Goal: Task Accomplishment & Management: Use online tool/utility

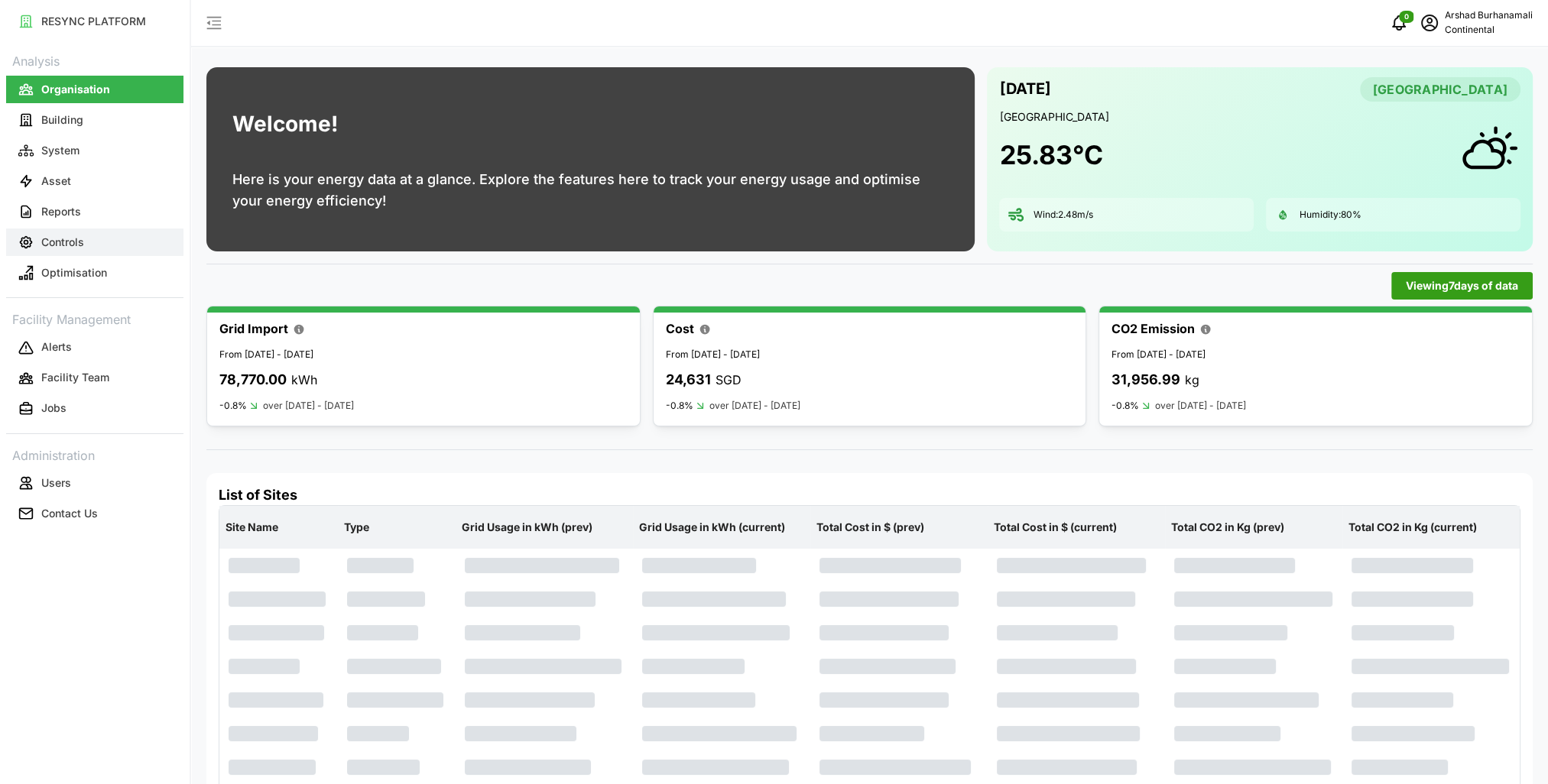
click at [95, 242] on button "Controls" at bounding box center [95, 243] width 177 height 28
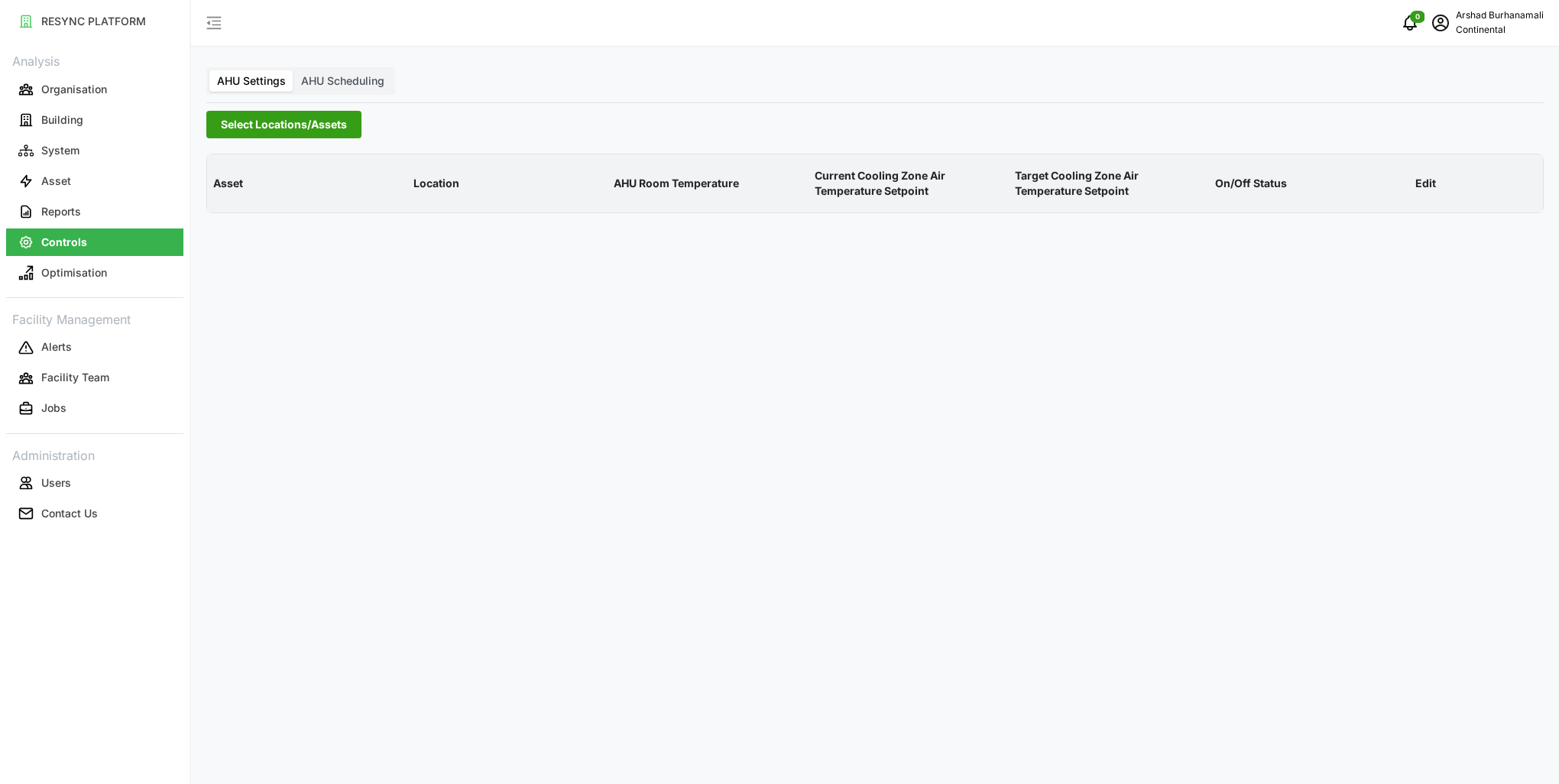
click at [297, 125] on span "Select Locations/Assets" at bounding box center [284, 125] width 127 height 26
click at [222, 194] on icon at bounding box center [226, 194] width 12 height 12
click at [256, 216] on span "Select CA1" at bounding box center [257, 216] width 10 height 10
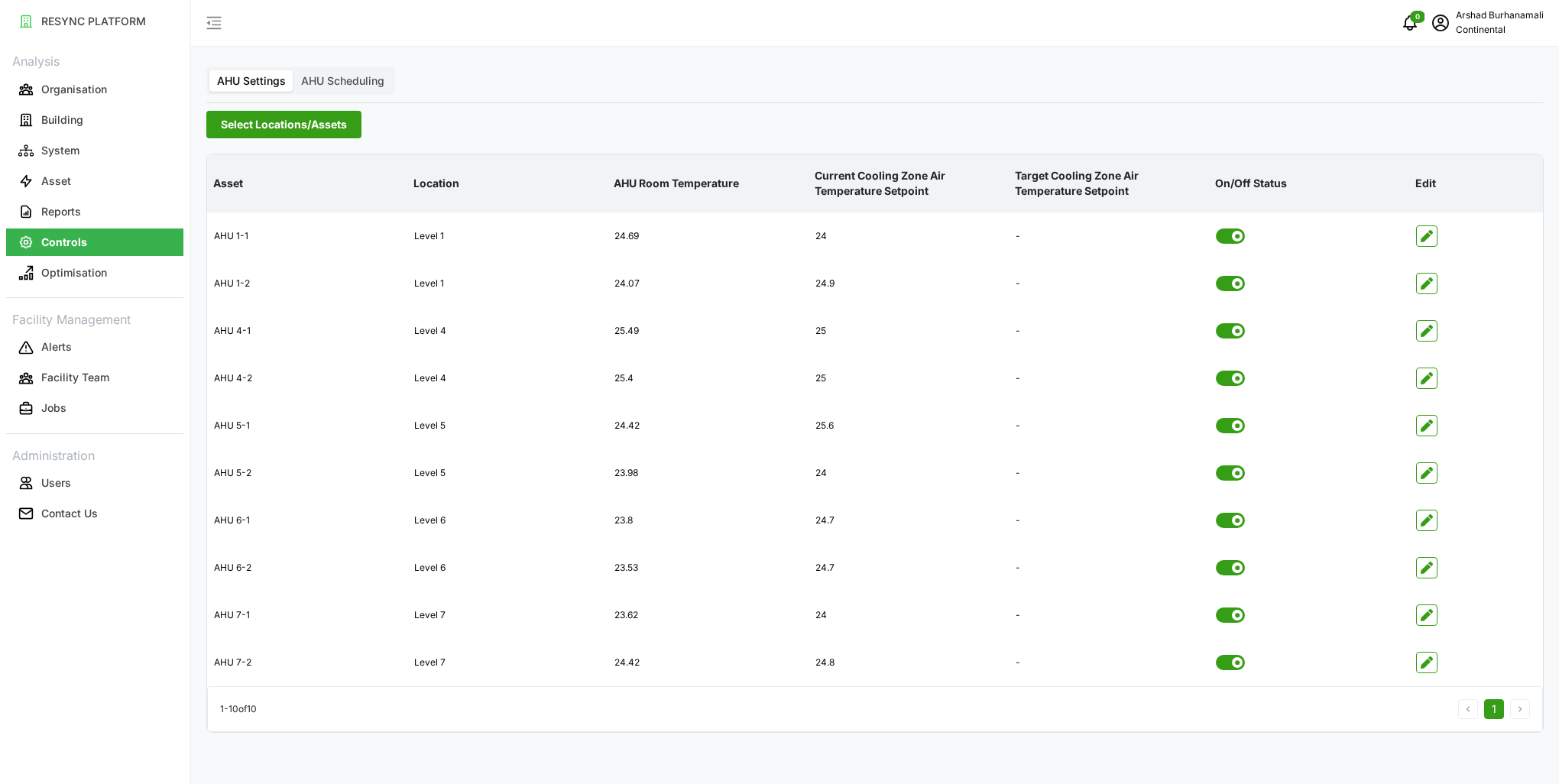
click at [704, 185] on p "AHU Room Temperature" at bounding box center [708, 183] width 195 height 40
click at [1434, 382] on span "button" at bounding box center [1426, 378] width 20 height 20
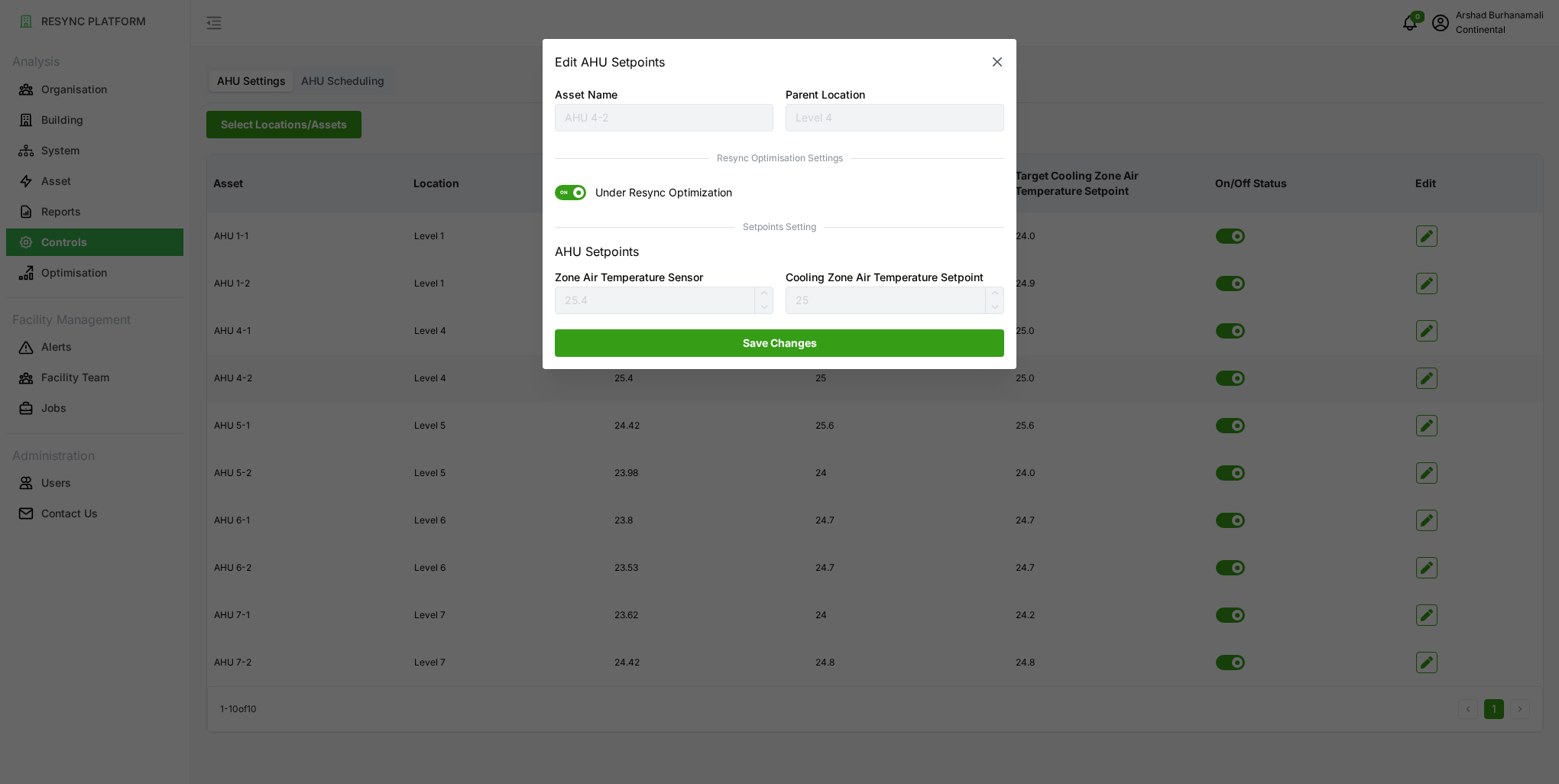
click at [578, 188] on span at bounding box center [578, 193] width 10 height 10
click at [555, 186] on input "ON Under Resync Optimization" at bounding box center [555, 186] width 0 height 0
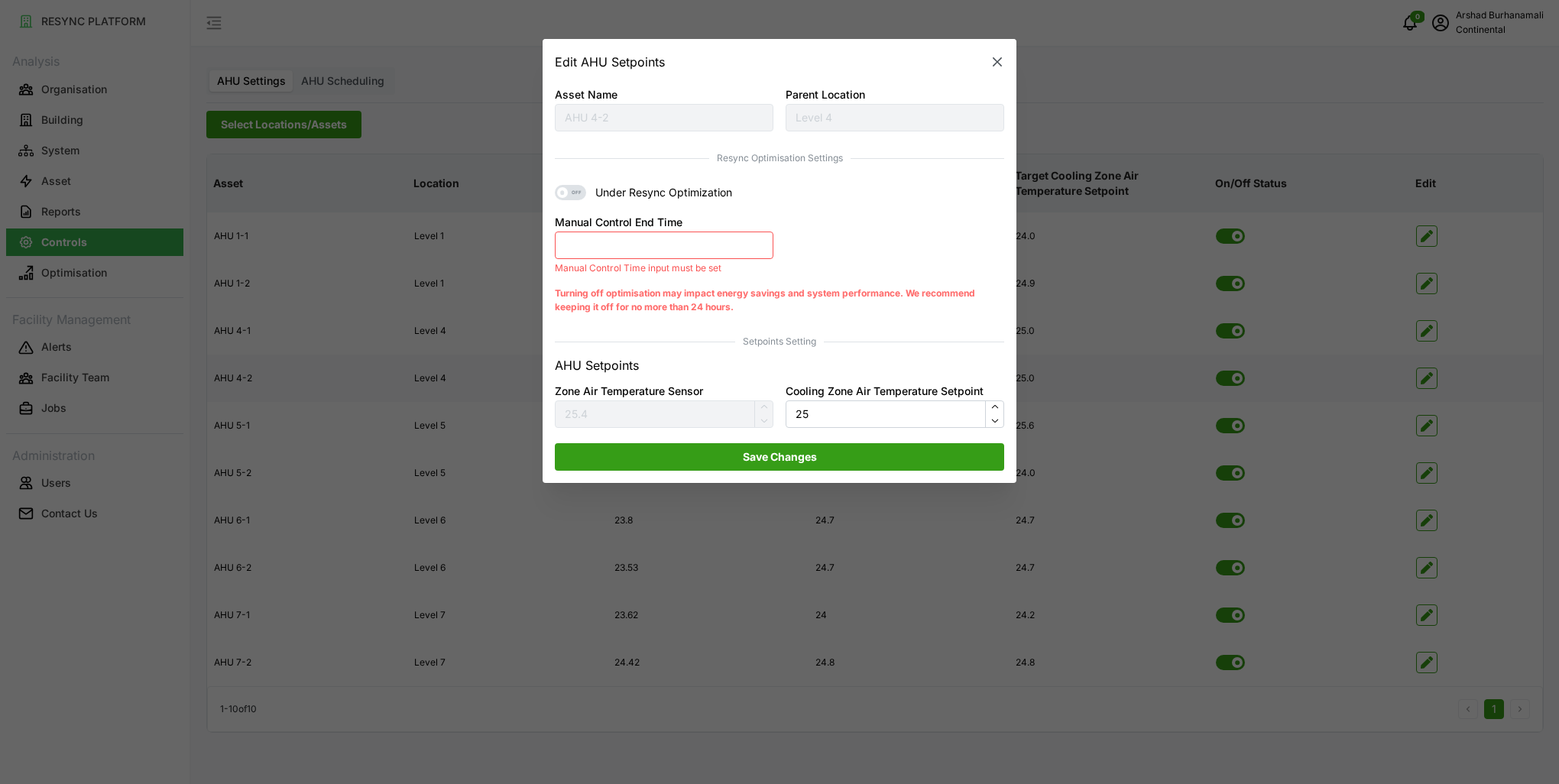
click at [707, 250] on button "Manual Control End Time" at bounding box center [665, 245] width 219 height 28
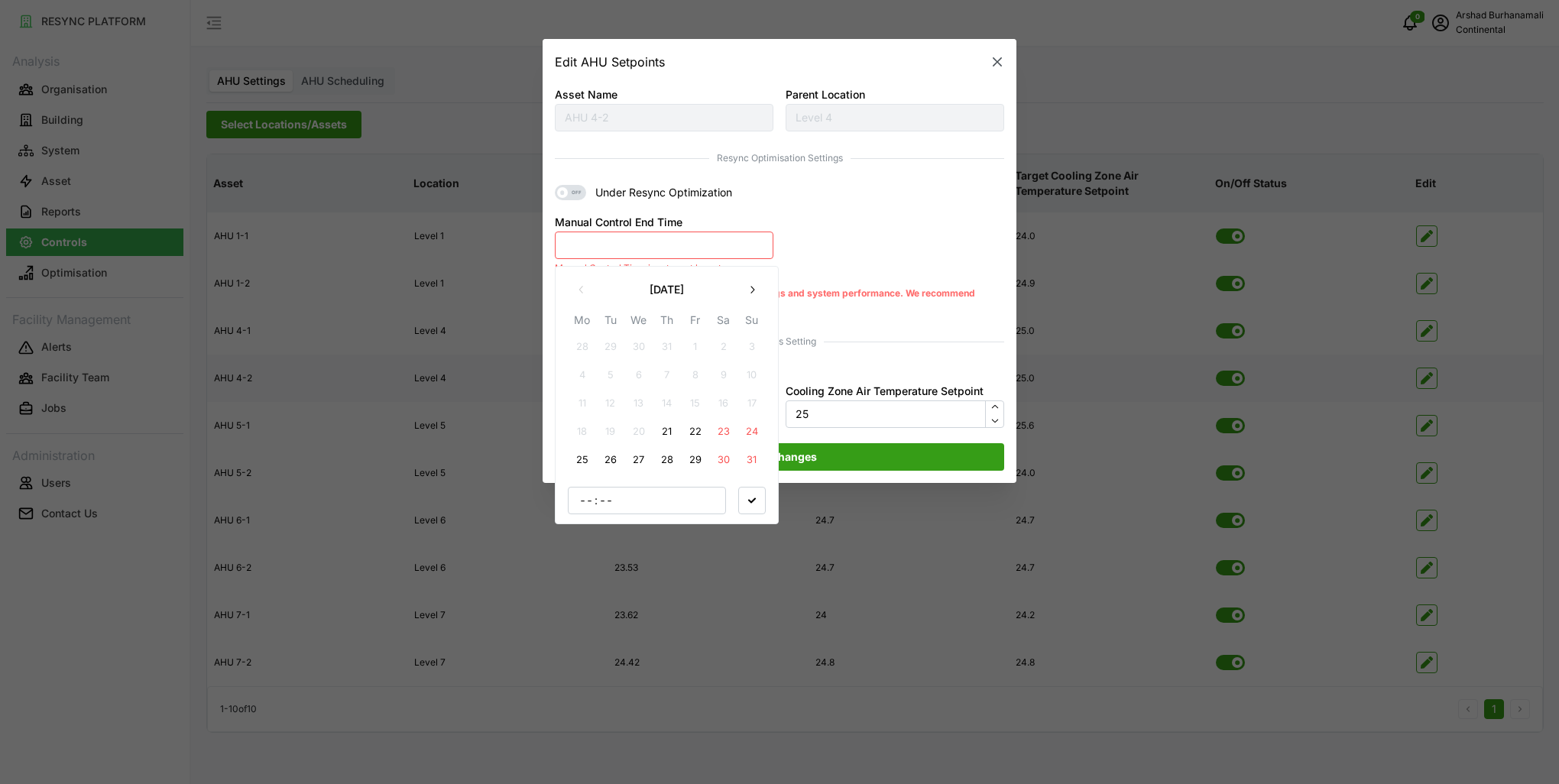
click at [666, 440] on button "21" at bounding box center [667, 432] width 28 height 28
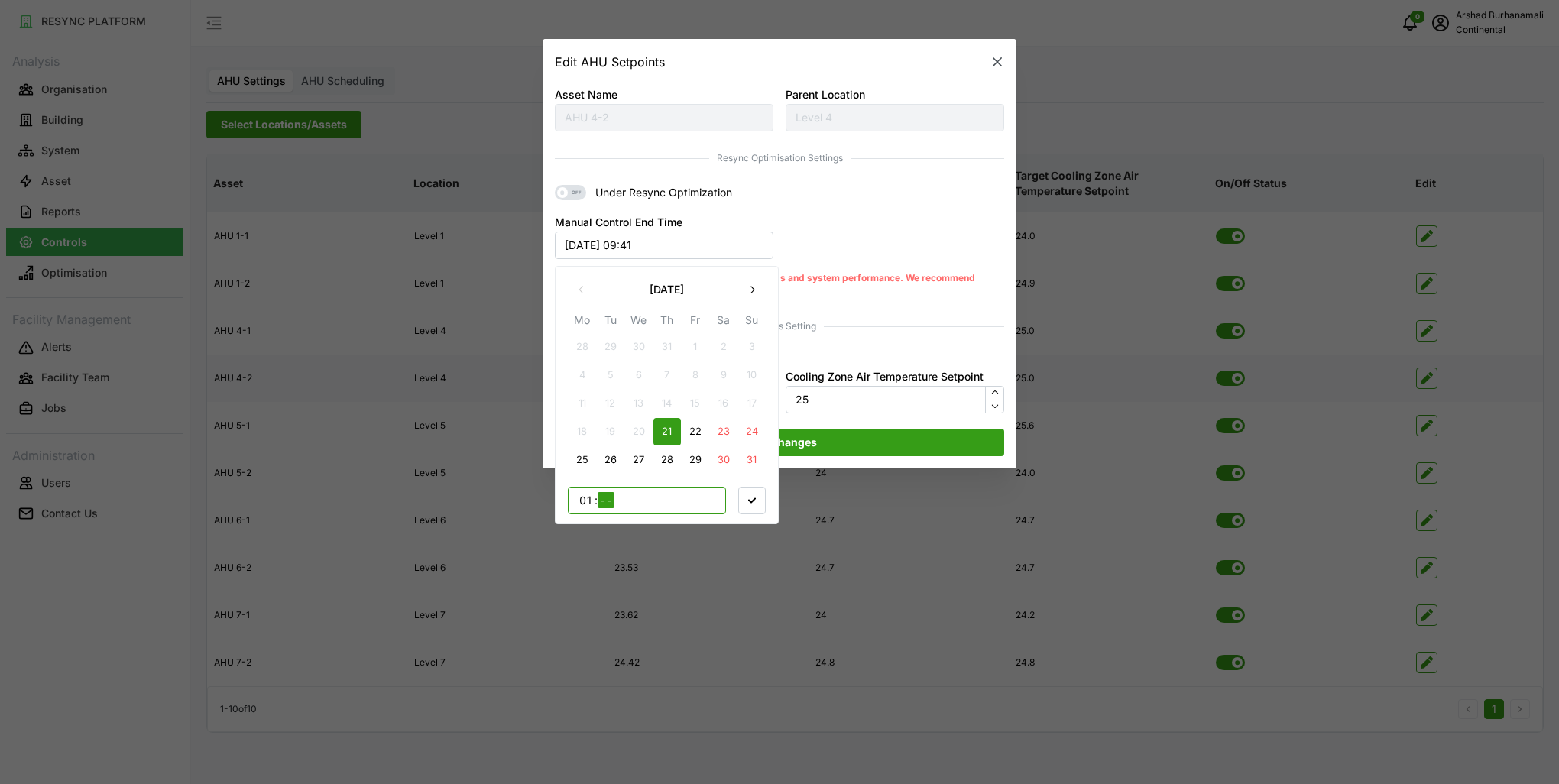
type input "12"
type input "00"
click at [749, 503] on icon "button" at bounding box center [752, 499] width 8 height 8
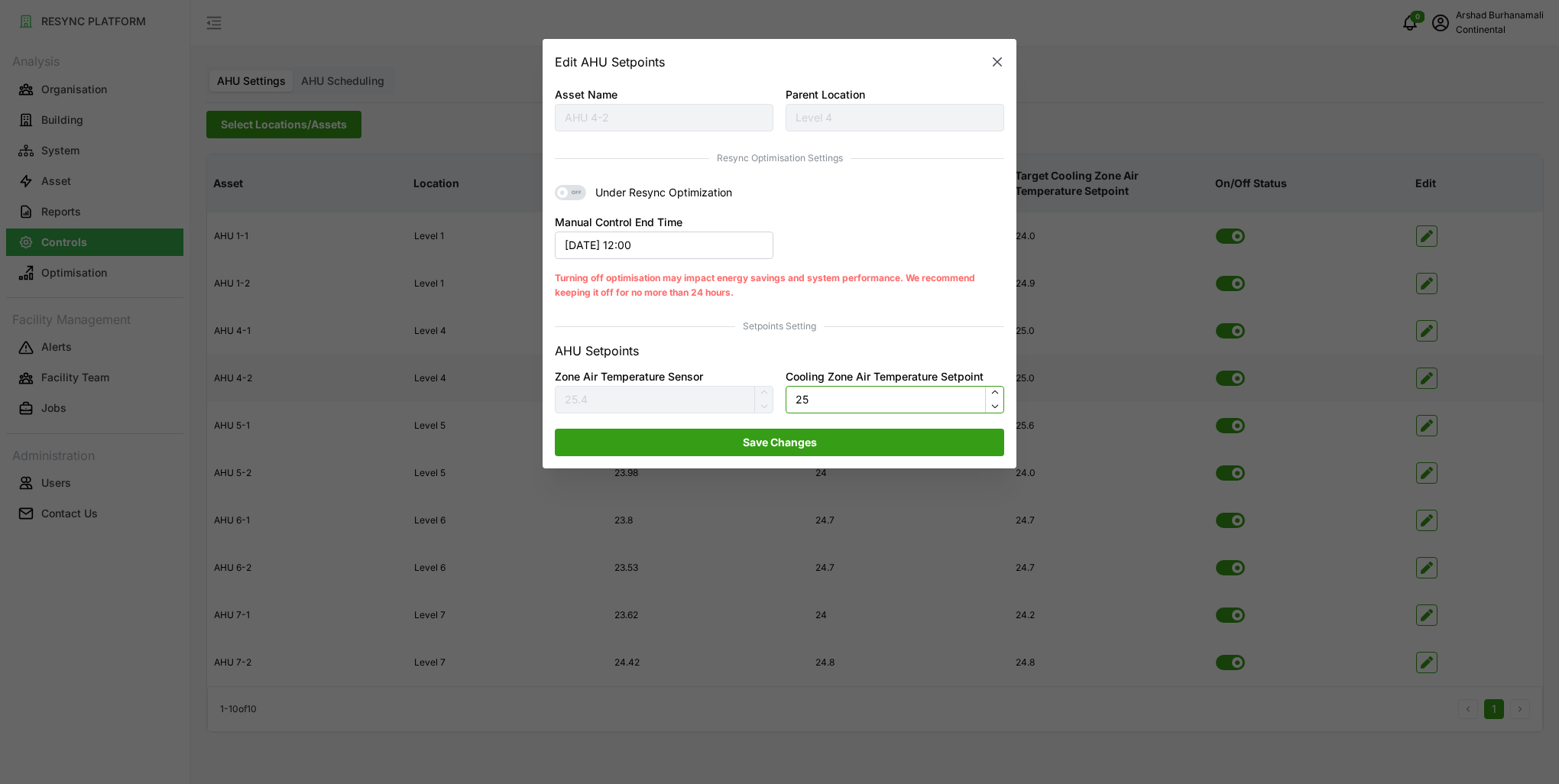
click at [828, 400] on input "25" at bounding box center [895, 399] width 219 height 28
type input "24.5"
click at [830, 435] on span "Save Changes" at bounding box center [780, 442] width 420 height 26
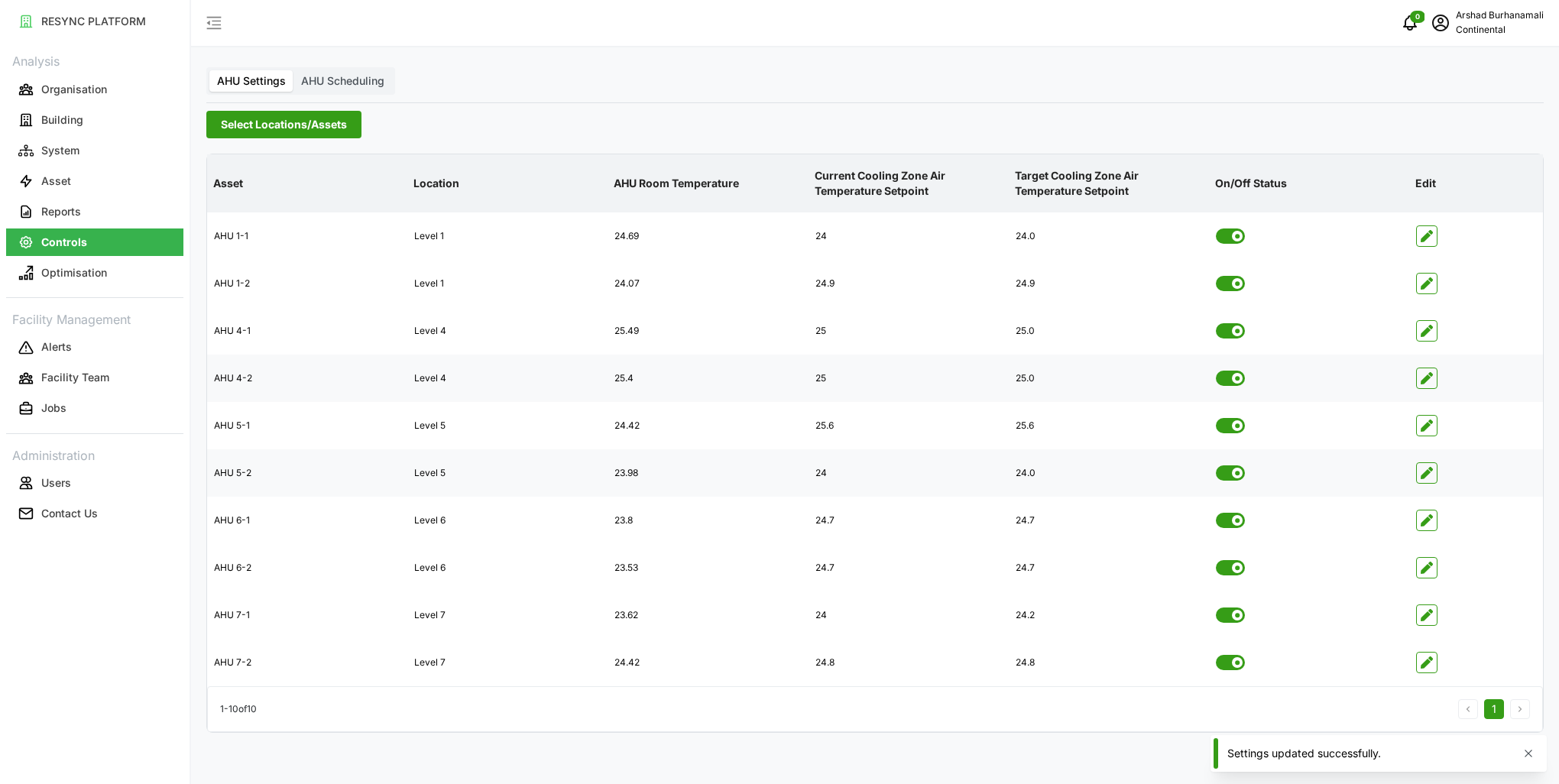
click at [1426, 477] on icon "button" at bounding box center [1427, 473] width 12 height 12
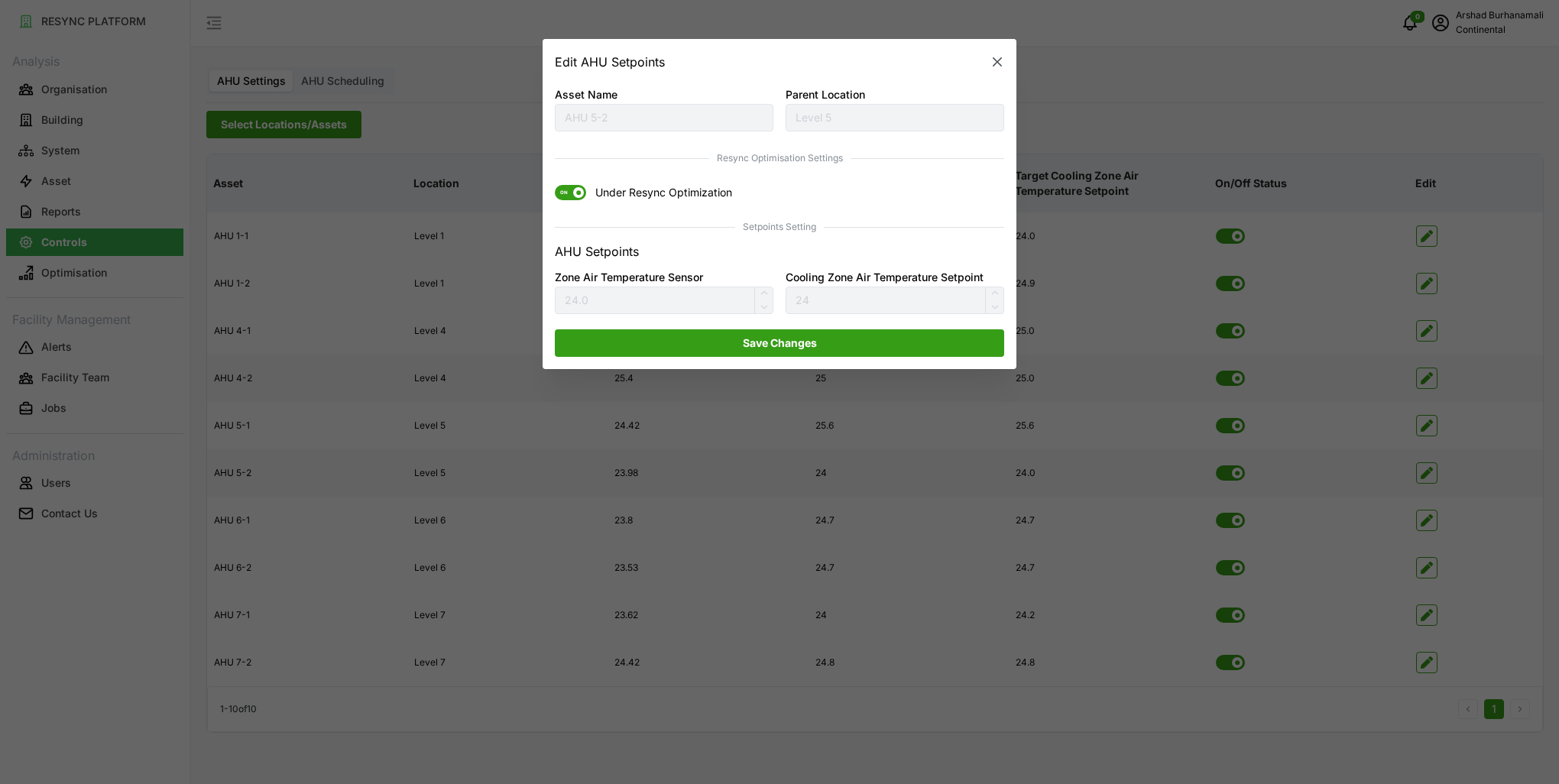
click at [999, 63] on icon "button" at bounding box center [998, 63] width 15 height 15
